Goal: Find specific page/section: Find specific page/section

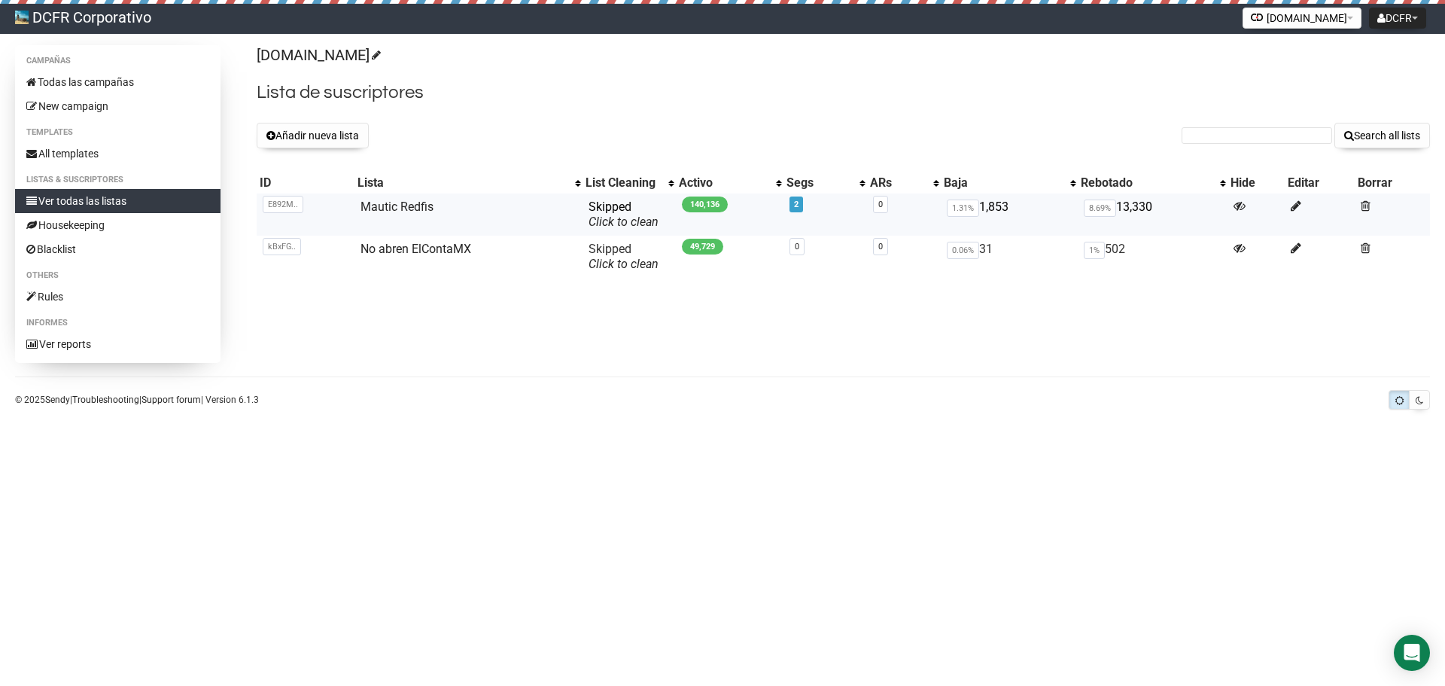
click at [799, 207] on span "2" at bounding box center [797, 204] width 14 height 16
click at [774, 209] on td "140,136" at bounding box center [730, 214] width 108 height 42
click at [794, 203] on link "2" at bounding box center [796, 204] width 5 height 10
click at [796, 204] on span "2" at bounding box center [797, 204] width 14 height 16
click at [794, 208] on link "2" at bounding box center [796, 204] width 5 height 10
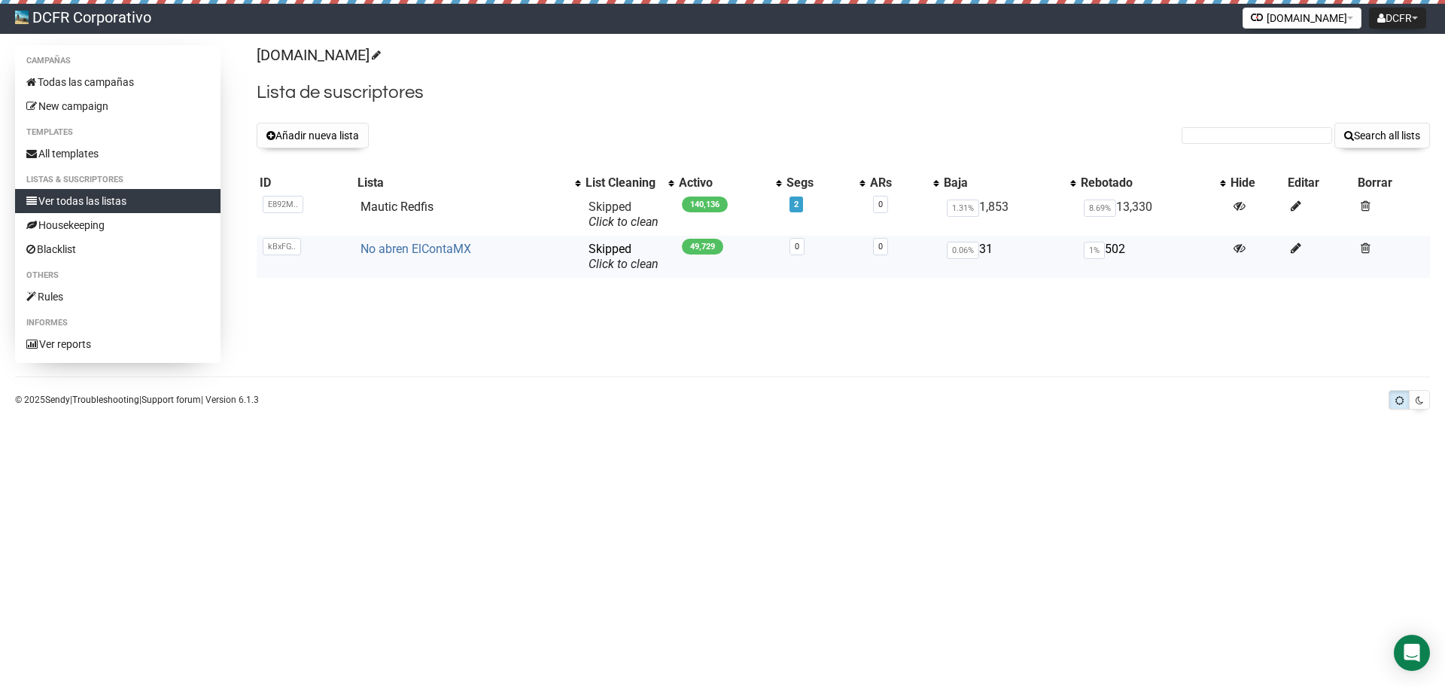
click at [417, 250] on link "No abren ElContaMX" at bounding box center [416, 249] width 111 height 14
click at [795, 207] on link "2" at bounding box center [796, 204] width 5 height 10
